Goal: Task Accomplishment & Management: Use online tool/utility

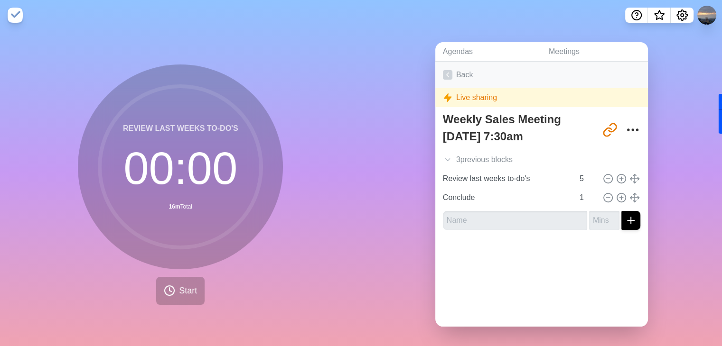
click at [443, 73] on icon at bounding box center [447, 74] width 9 height 9
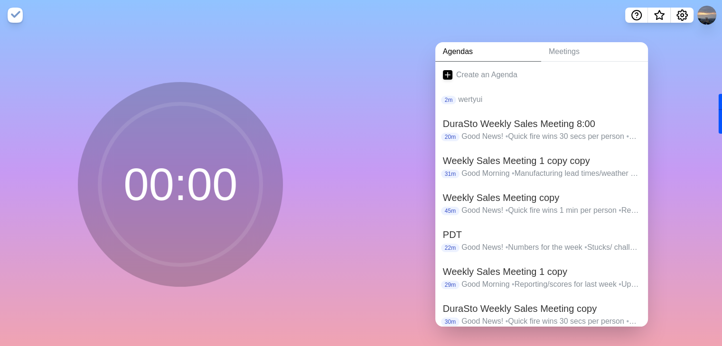
scroll to position [80, 0]
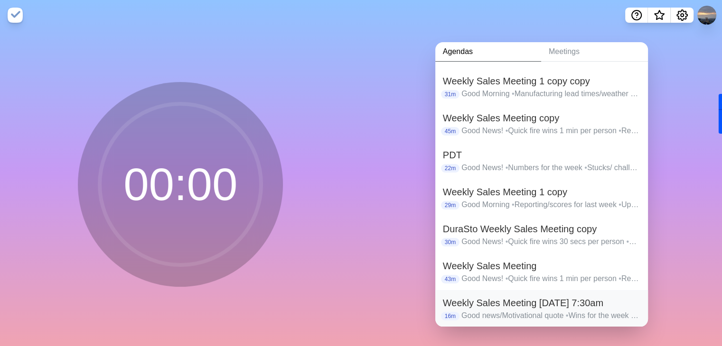
click at [575, 318] on p "Good news/Motivational quote • Wins for the week • Reporting, Sales, Pre-works,…" at bounding box center [550, 315] width 179 height 11
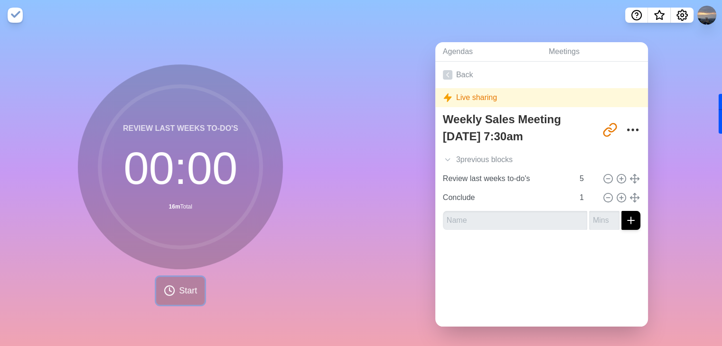
click at [179, 290] on span "Start" at bounding box center [188, 291] width 18 height 13
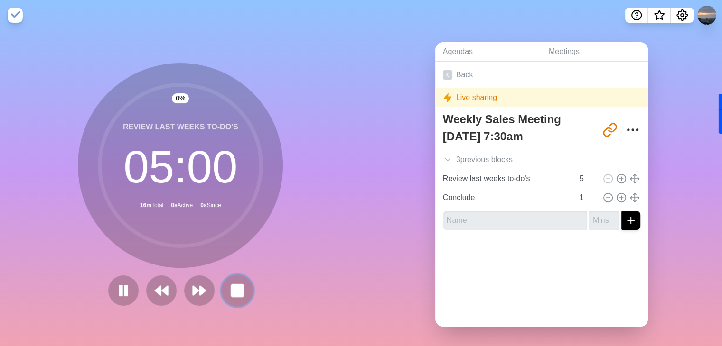
click at [225, 292] on button at bounding box center [238, 291] width 32 height 32
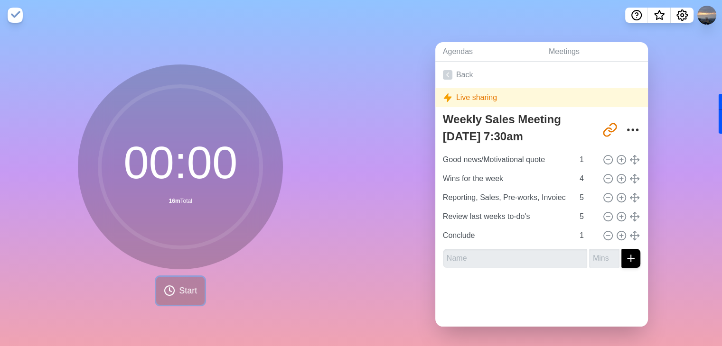
click at [198, 292] on button "Start" at bounding box center [180, 291] width 48 height 28
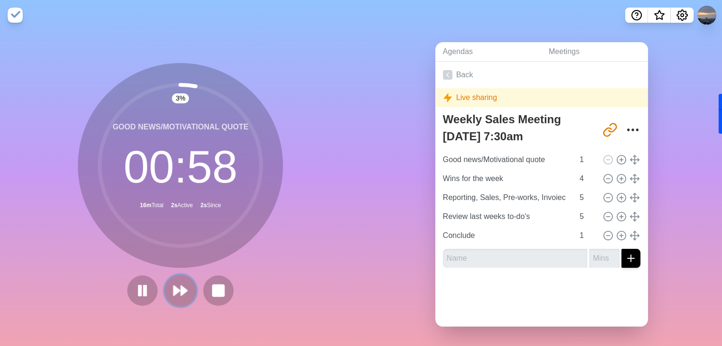
click at [182, 287] on icon at bounding box center [180, 291] width 16 height 16
